Goal: Task Accomplishment & Management: Use online tool/utility

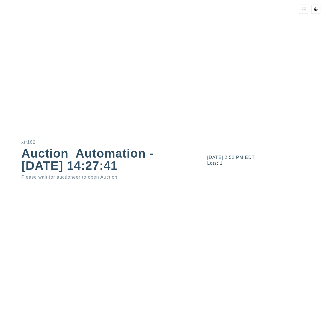
click at [310, 3] on div "[DATE] 2:52 PM EDT Lots: 1" at bounding box center [260, 159] width 130 height 319
click at [315, 7] on icon at bounding box center [316, 9] width 4 height 4
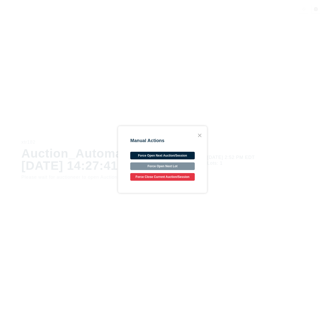
click at [149, 152] on div "Manual Actions Force Open Next Auction/Session Force Open Next Lot Force Close …" at bounding box center [162, 159] width 64 height 43
click at [149, 152] on button "Force Open Next Auction/Session" at bounding box center [162, 156] width 64 height 8
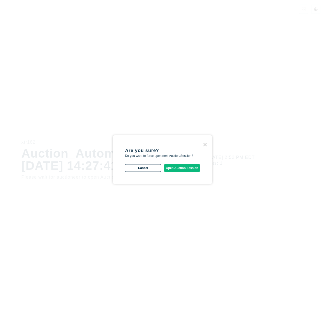
click at [189, 169] on button "Open Auction/Session" at bounding box center [182, 168] width 36 height 8
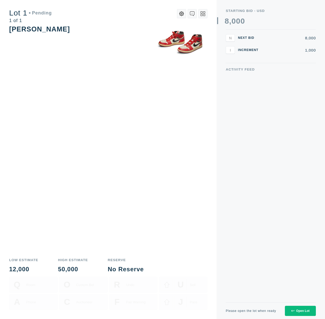
click at [296, 310] on div "Open Lot" at bounding box center [300, 311] width 18 height 4
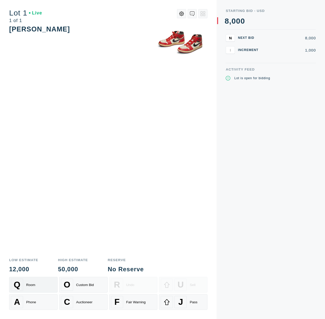
click at [33, 284] on div "Room" at bounding box center [30, 285] width 9 height 4
click at [33, 285] on div "Room" at bounding box center [30, 285] width 9 height 4
